Goal: Navigation & Orientation: Find specific page/section

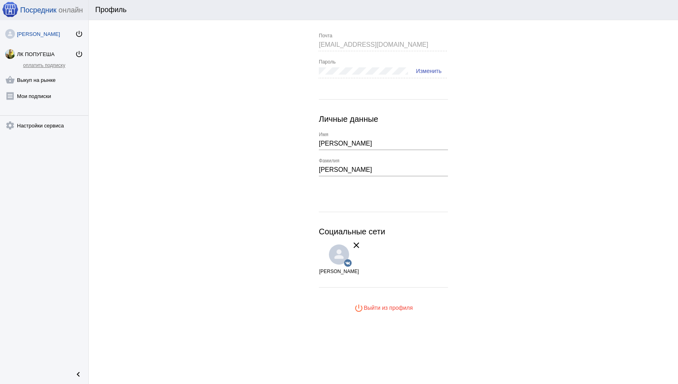
click at [43, 36] on div "[PERSON_NAME]" at bounding box center [46, 34] width 58 height 6
click at [54, 37] on link "[PERSON_NAME] power_settings_new" at bounding box center [44, 32] width 88 height 16
click at [44, 94] on link "receipt [PERSON_NAME] подписки" at bounding box center [44, 94] width 88 height 16
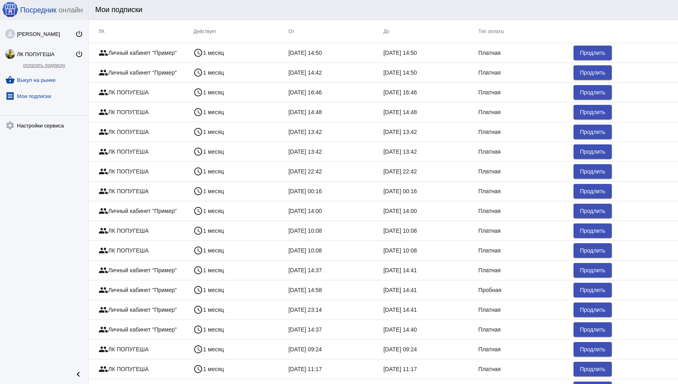
click at [50, 77] on link "shopping_basket Выкуп на рынке" at bounding box center [44, 78] width 88 height 16
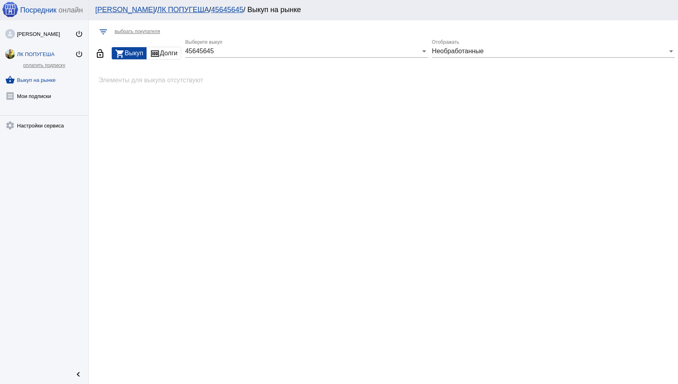
click at [47, 52] on div "ЛК ПОПУГЕША" at bounding box center [46, 54] width 58 height 6
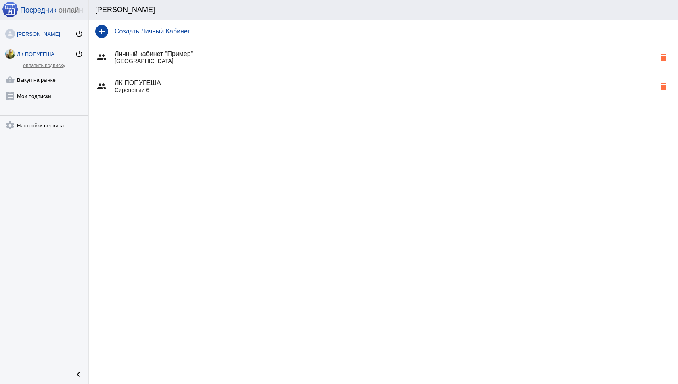
click at [46, 30] on link "[PERSON_NAME] power_settings_new" at bounding box center [44, 32] width 88 height 16
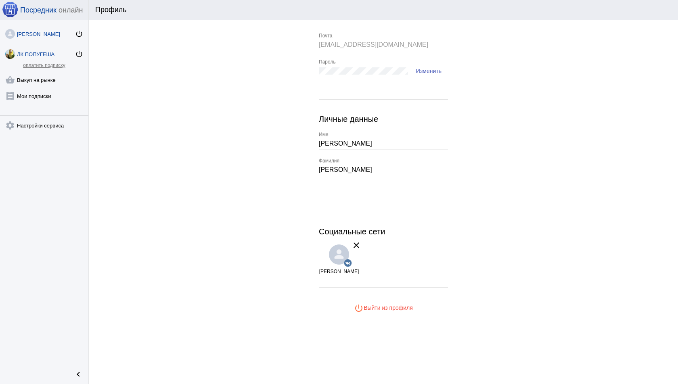
click at [43, 48] on link "ЛК ПОПУГЕША power_settings_new" at bounding box center [44, 52] width 88 height 16
